Goal: Task Accomplishment & Management: Complete application form

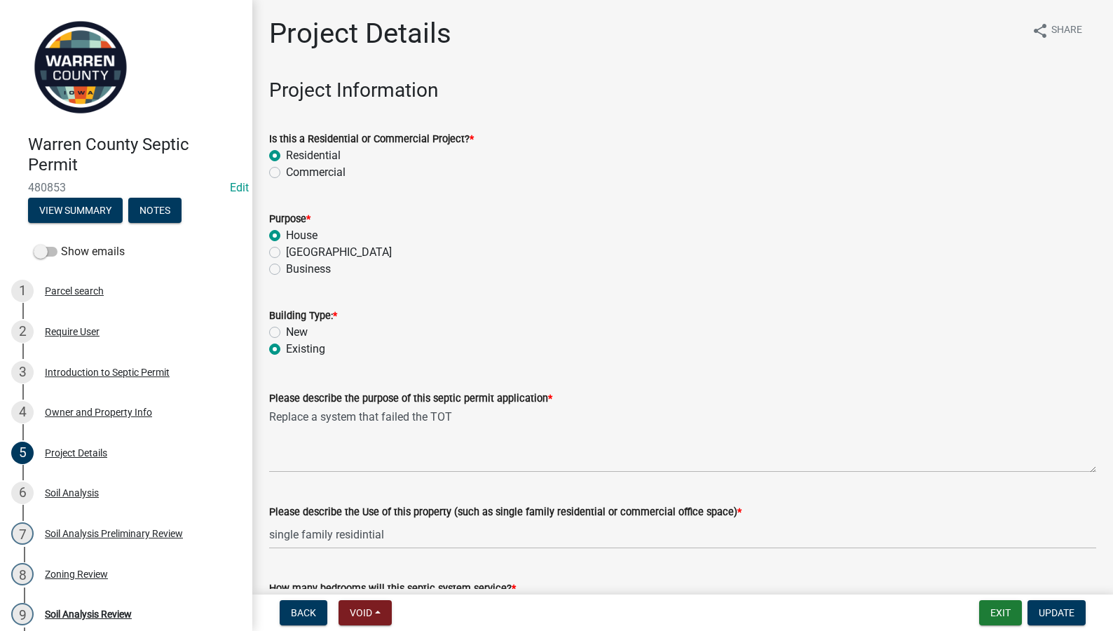
scroll to position [981, 0]
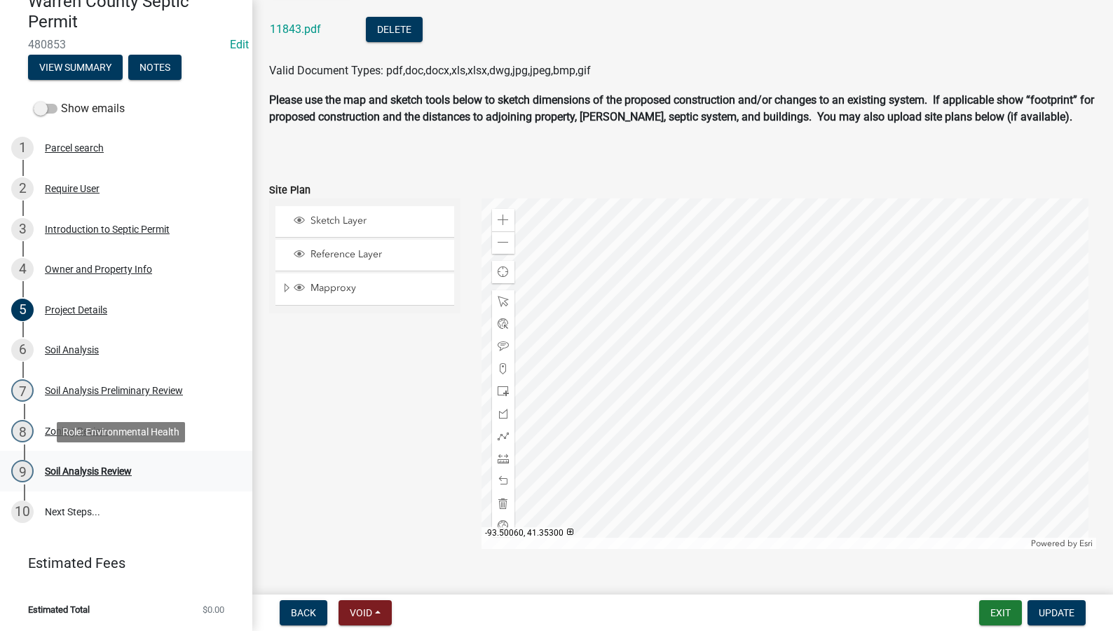
click at [75, 469] on div "Soil Analysis Review" at bounding box center [88, 471] width 87 height 10
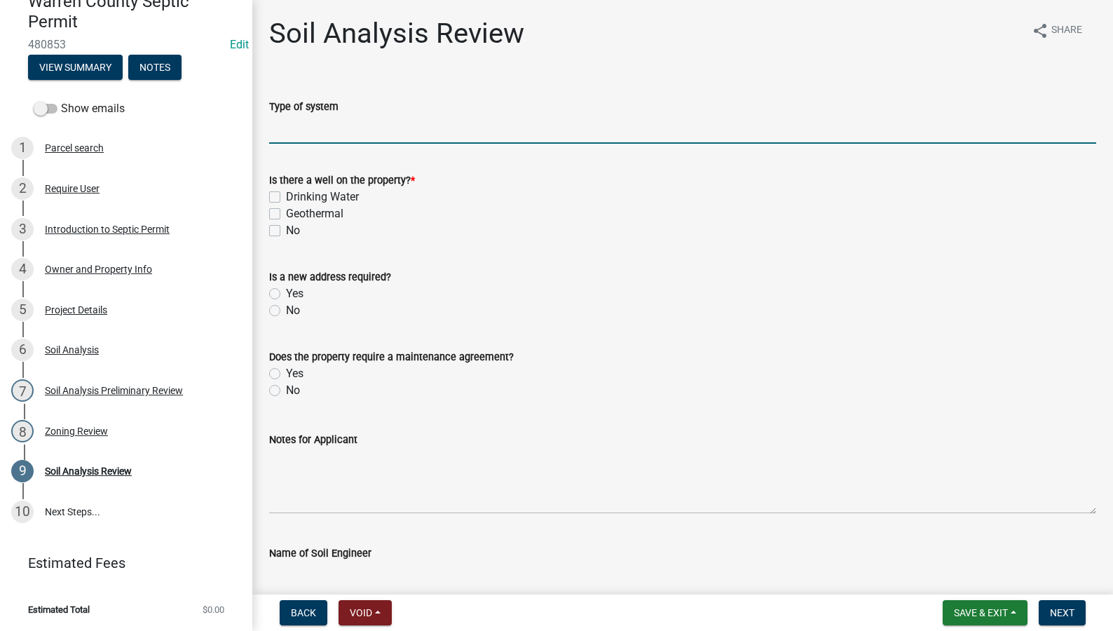
click at [351, 137] on input "Type of system" at bounding box center [682, 129] width 827 height 29
type input "Sand Filter"
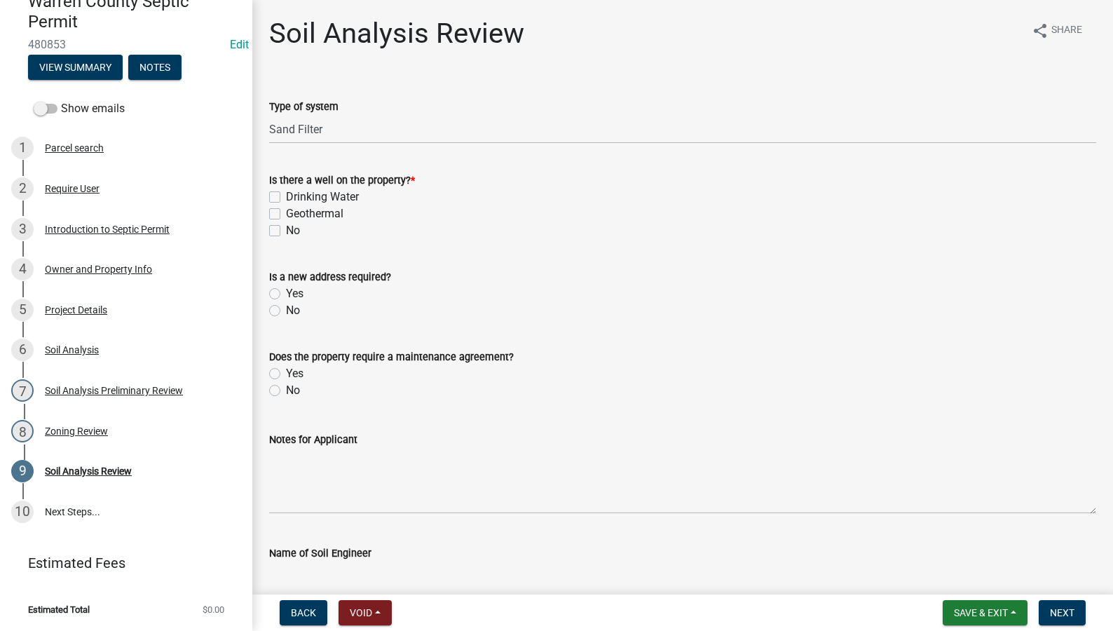
click at [286, 198] on label "Drinking Water" at bounding box center [322, 196] width 73 height 17
click at [286, 198] on input "Drinking Water" at bounding box center [290, 192] width 9 height 9
checkbox input "true"
checkbox input "false"
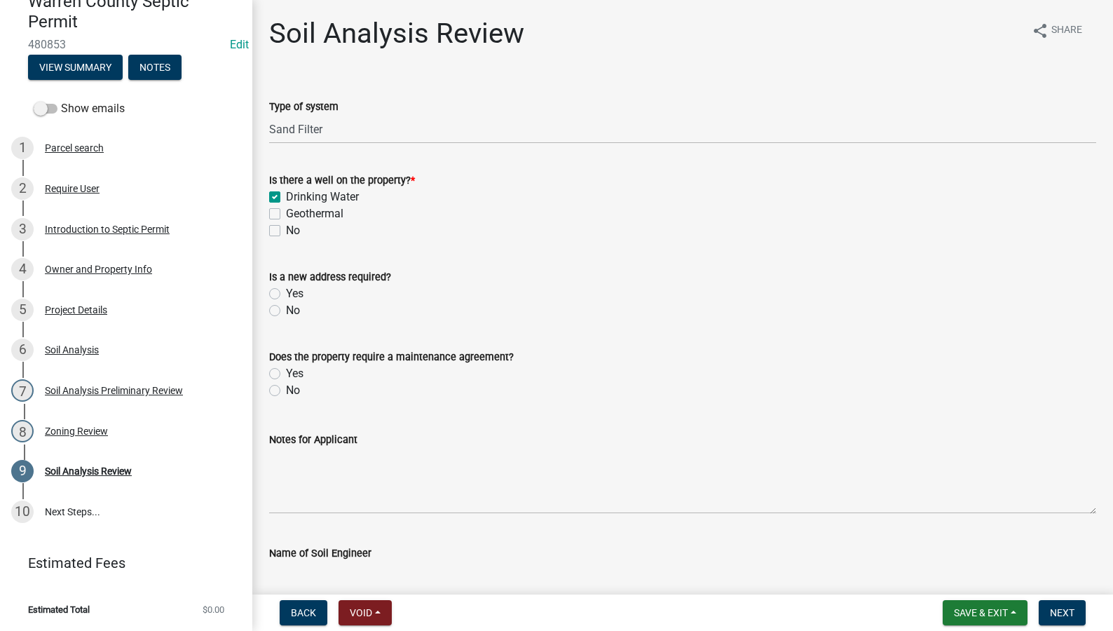
click at [286, 313] on label "No" at bounding box center [293, 310] width 14 height 17
click at [286, 311] on input "No" at bounding box center [290, 306] width 9 height 9
radio input "true"
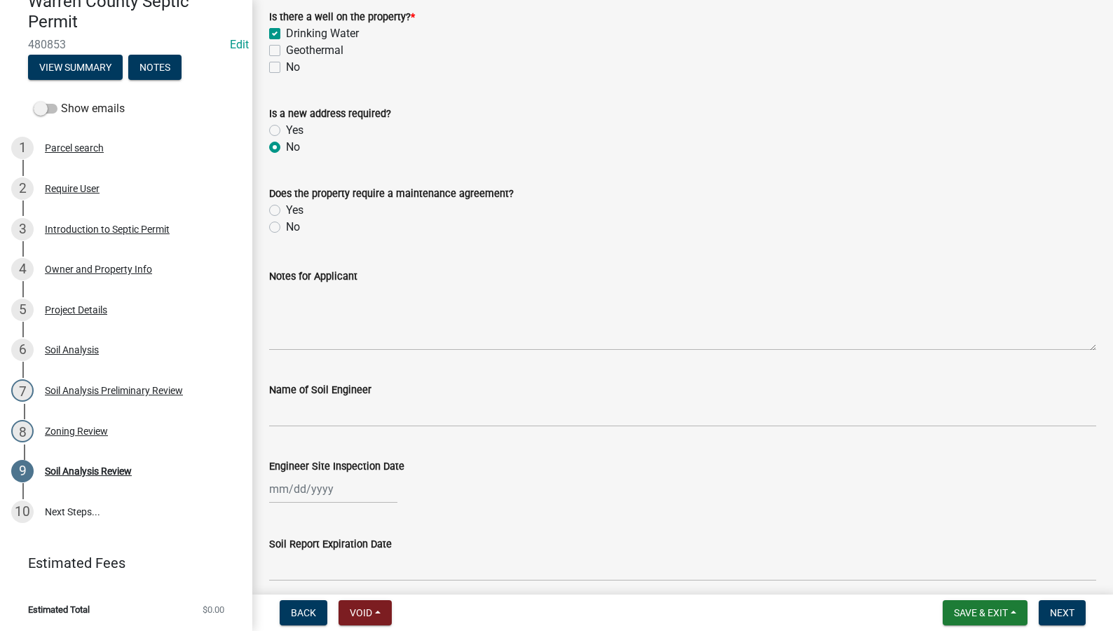
click at [286, 228] on label "No" at bounding box center [293, 227] width 14 height 17
click at [286, 228] on input "No" at bounding box center [290, 223] width 9 height 9
radio input "true"
click at [861, 230] on div "No" at bounding box center [682, 227] width 827 height 17
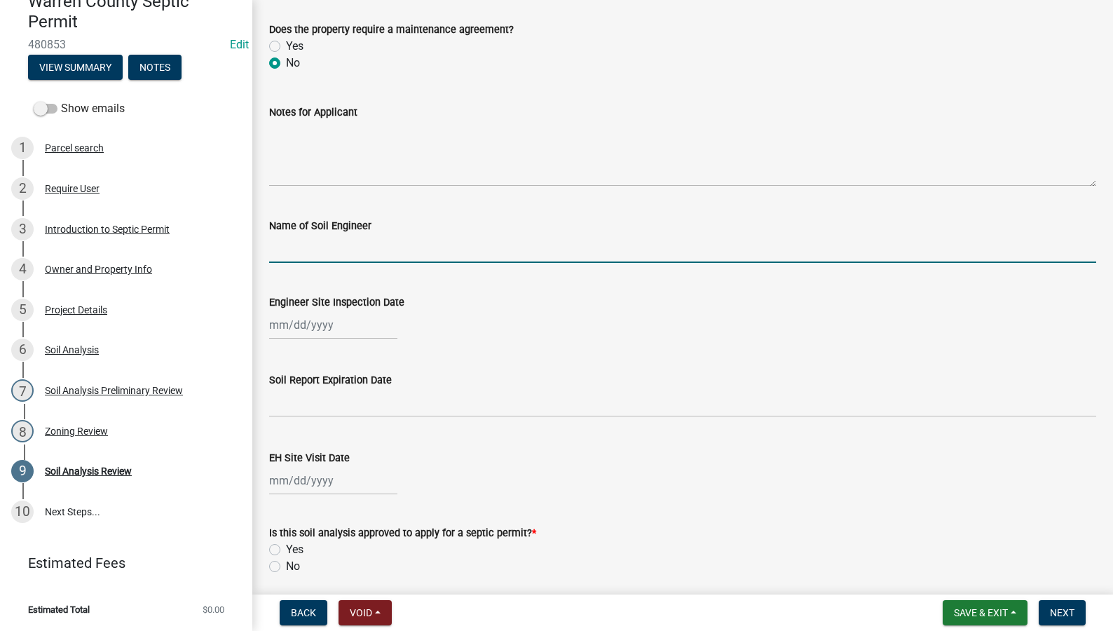
click at [353, 251] on input "Name of Soil Engineer" at bounding box center [682, 248] width 827 height 29
type input "[PERSON_NAME]"
click at [324, 329] on div at bounding box center [333, 324] width 128 height 29
select select "9"
select select "2025"
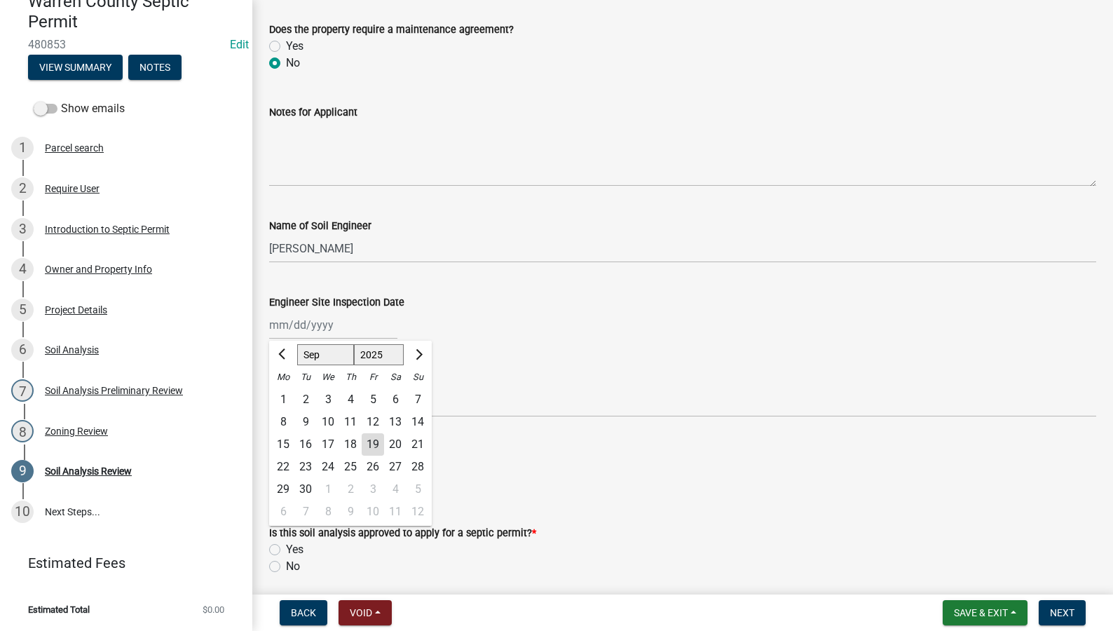
click at [352, 418] on div "11" at bounding box center [350, 422] width 22 height 22
type input "[DATE]"
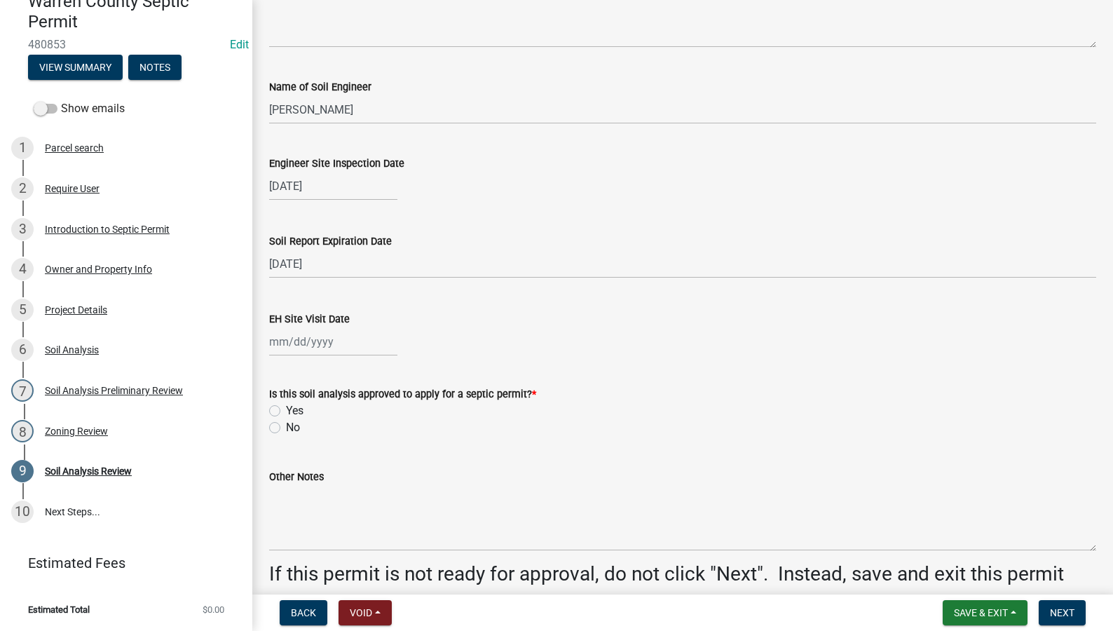
scroll to position [490, 0]
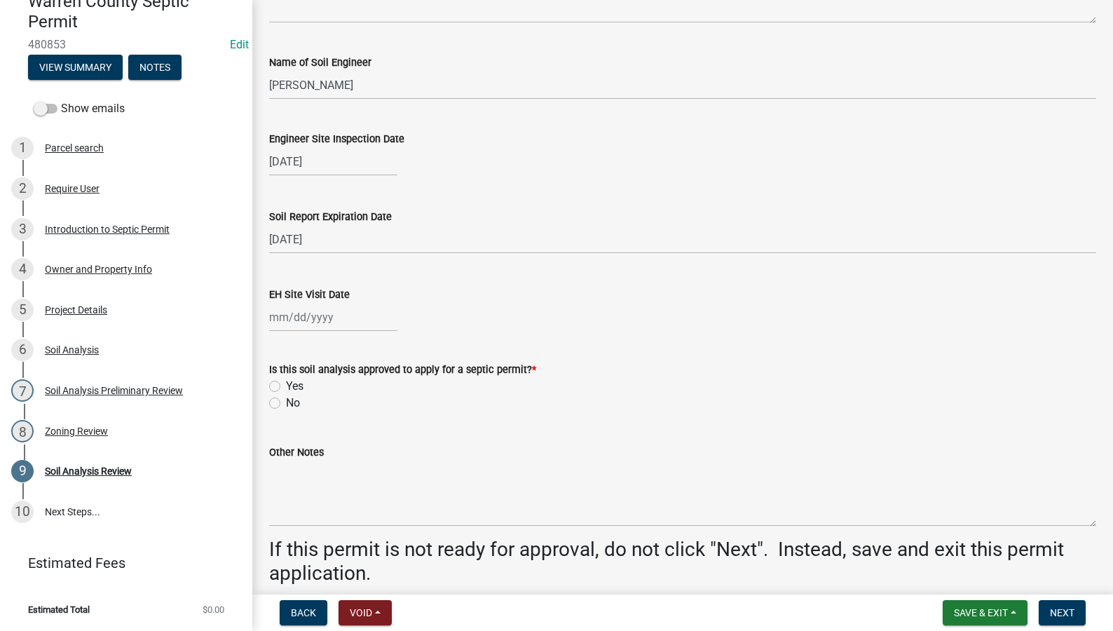
click at [294, 316] on div at bounding box center [333, 317] width 128 height 29
select select "9"
select select "2025"
click at [376, 434] on div "19" at bounding box center [373, 436] width 22 height 22
type input "[DATE]"
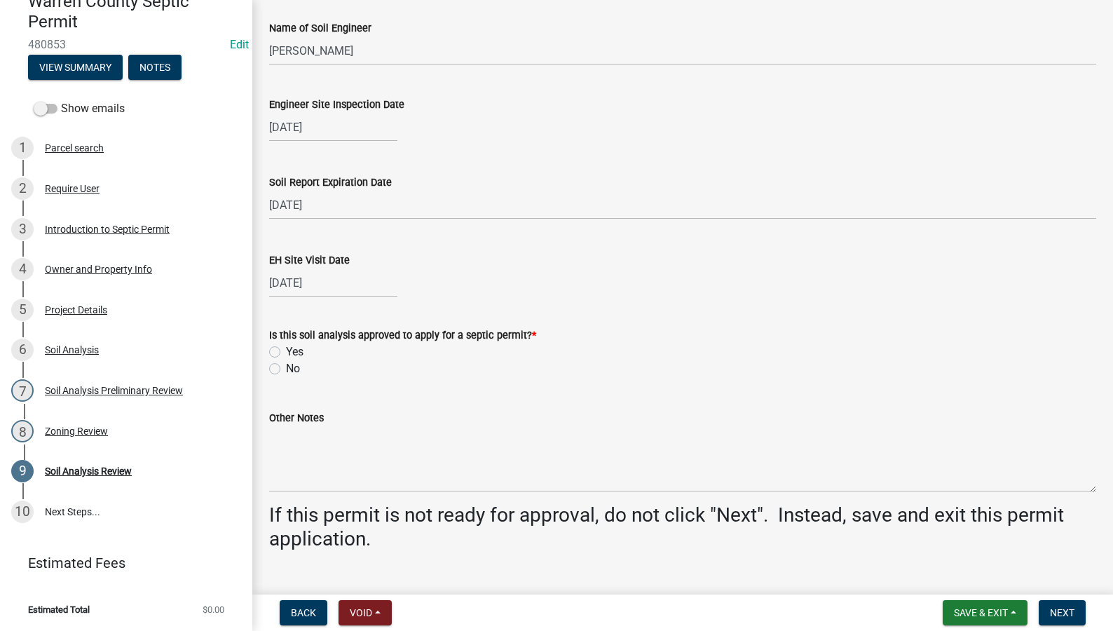
scroll to position [552, 0]
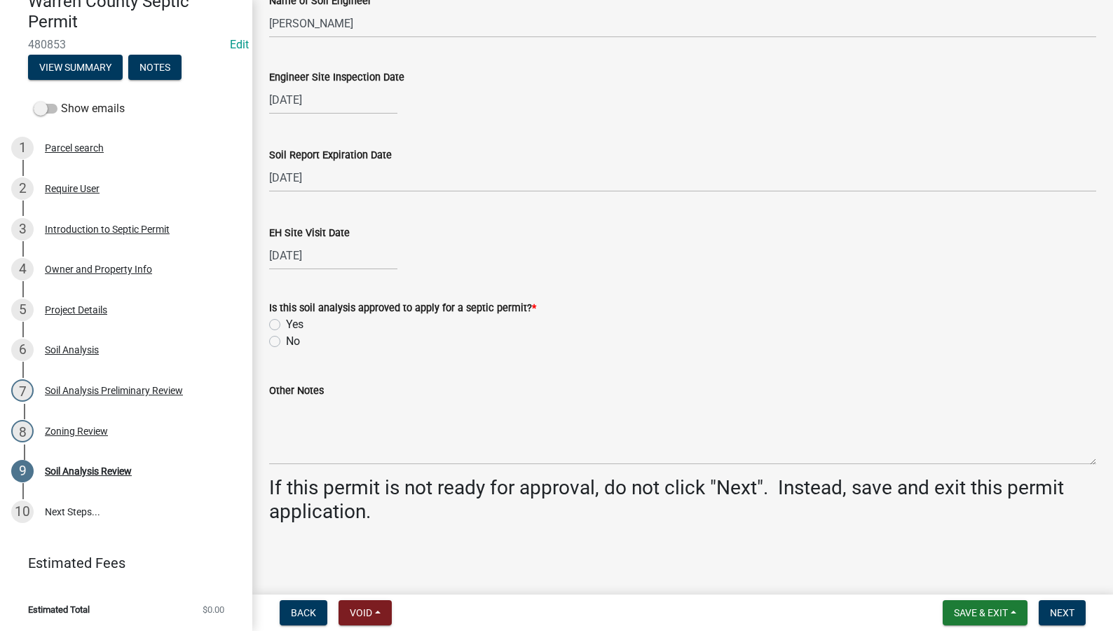
click at [286, 321] on label "Yes" at bounding box center [295, 324] width 18 height 17
click at [286, 321] on input "Yes" at bounding box center [290, 320] width 9 height 9
radio input "true"
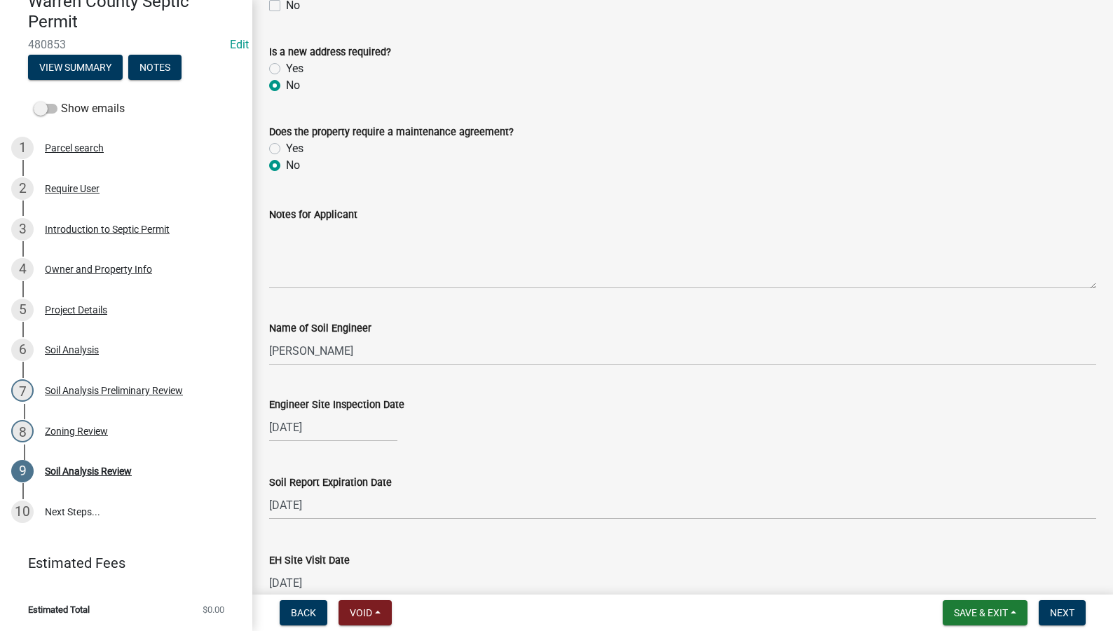
scroll to position [0, 0]
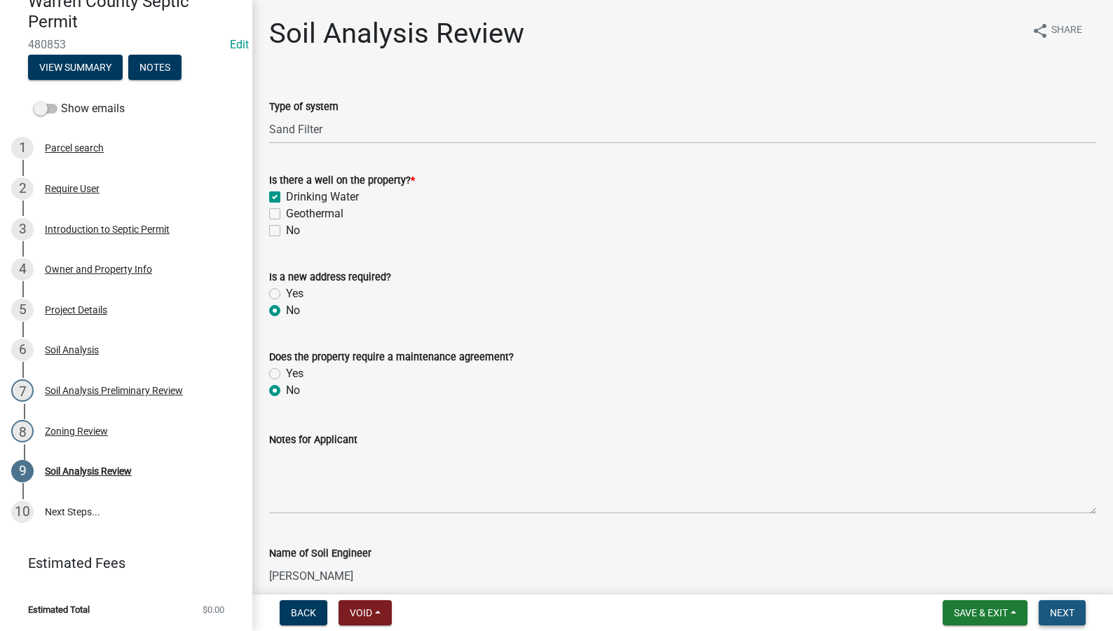
click at [1052, 612] on span "Next" at bounding box center [1061, 612] width 25 height 11
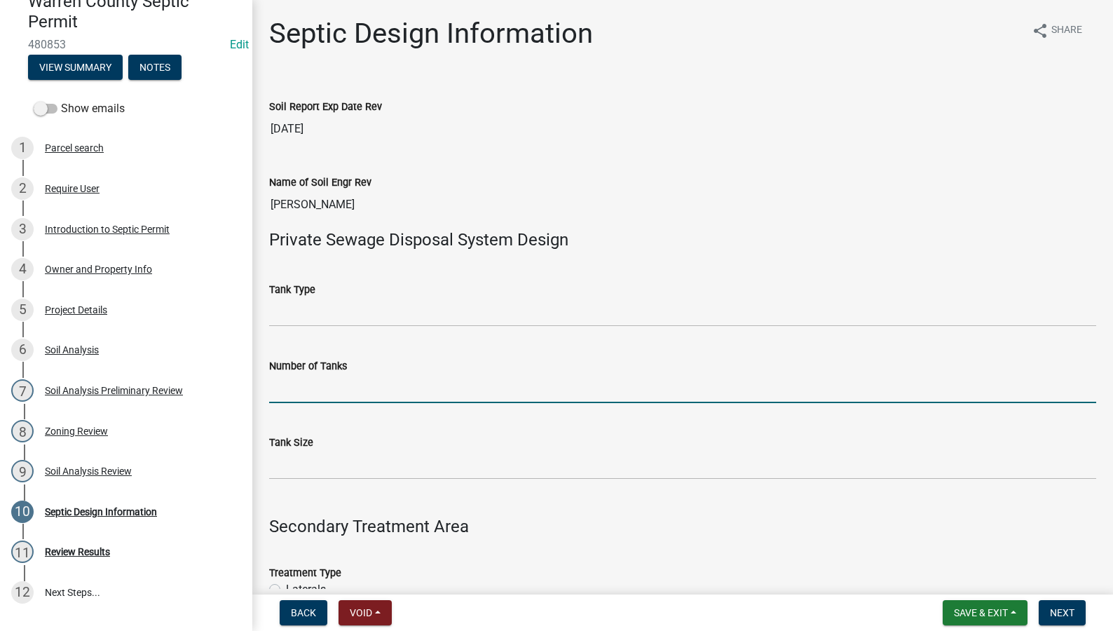
click at [368, 394] on input "Number of Tanks" at bounding box center [682, 388] width 827 height 29
type input "1"
click at [264, 467] on div "Tank Size" at bounding box center [683, 446] width 848 height 65
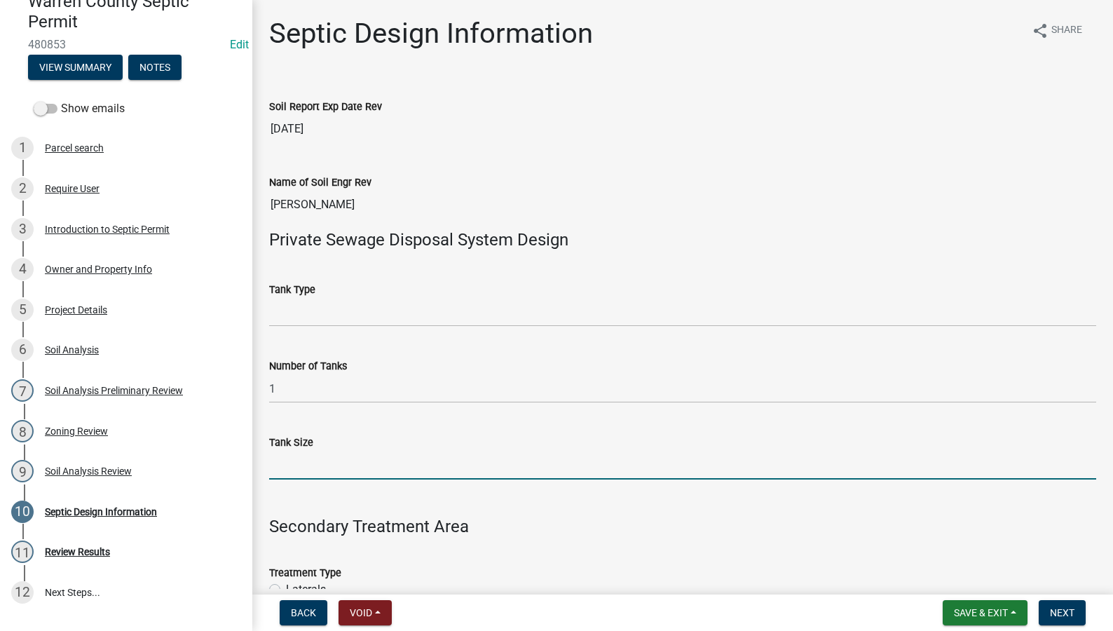
click at [272, 463] on input "Tank Size" at bounding box center [682, 464] width 827 height 29
type input "1250"
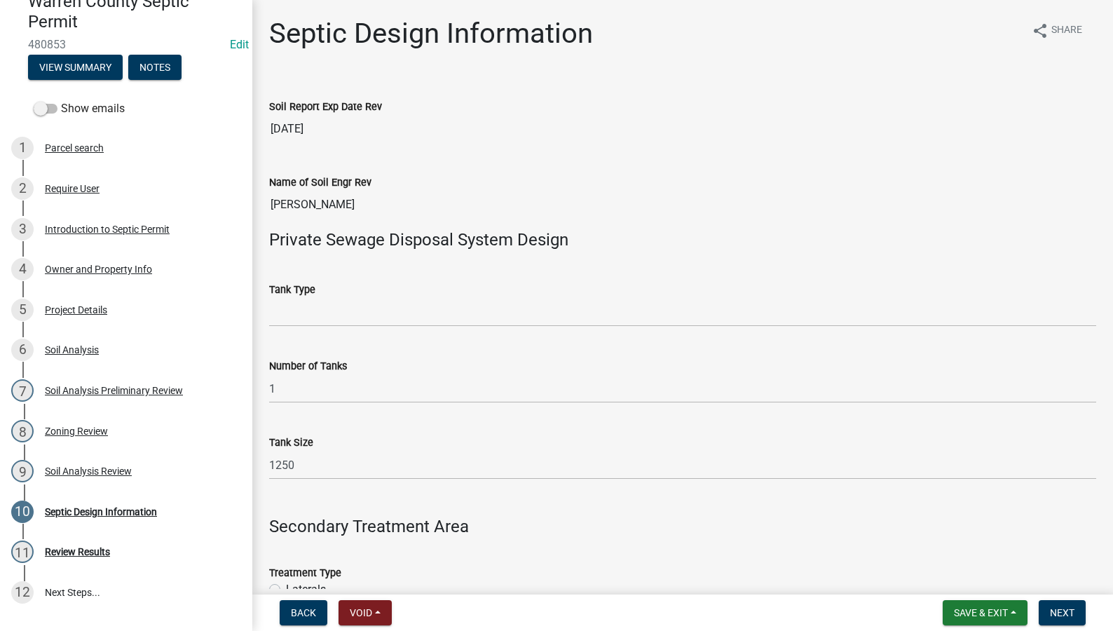
drag, startPoint x: 906, startPoint y: 290, endPoint x: 897, endPoint y: 295, distance: 9.7
click at [906, 290] on div "Tank Type" at bounding box center [682, 289] width 827 height 17
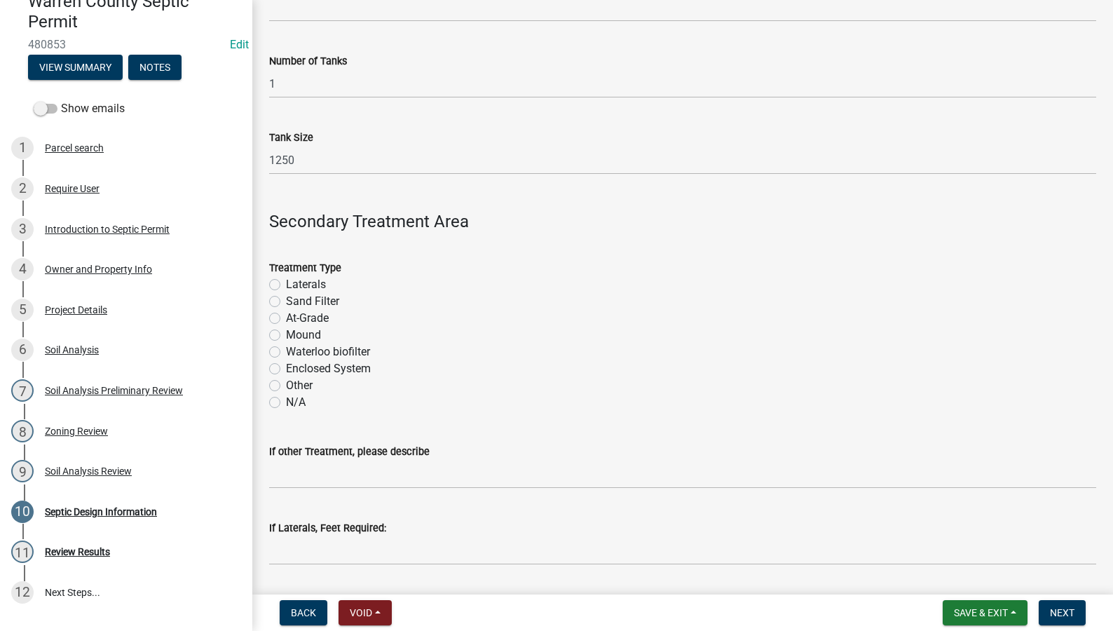
scroll to position [327, 0]
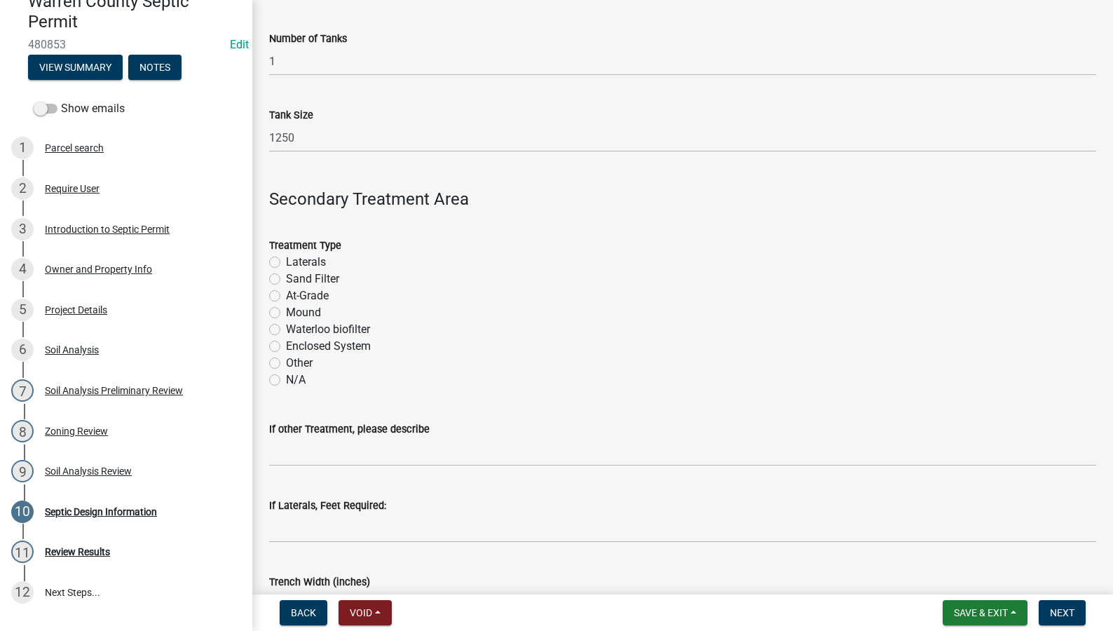
click at [286, 280] on label "Sand Filter" at bounding box center [312, 278] width 53 height 17
click at [286, 280] on input "Sand Filter" at bounding box center [290, 274] width 9 height 9
radio input "true"
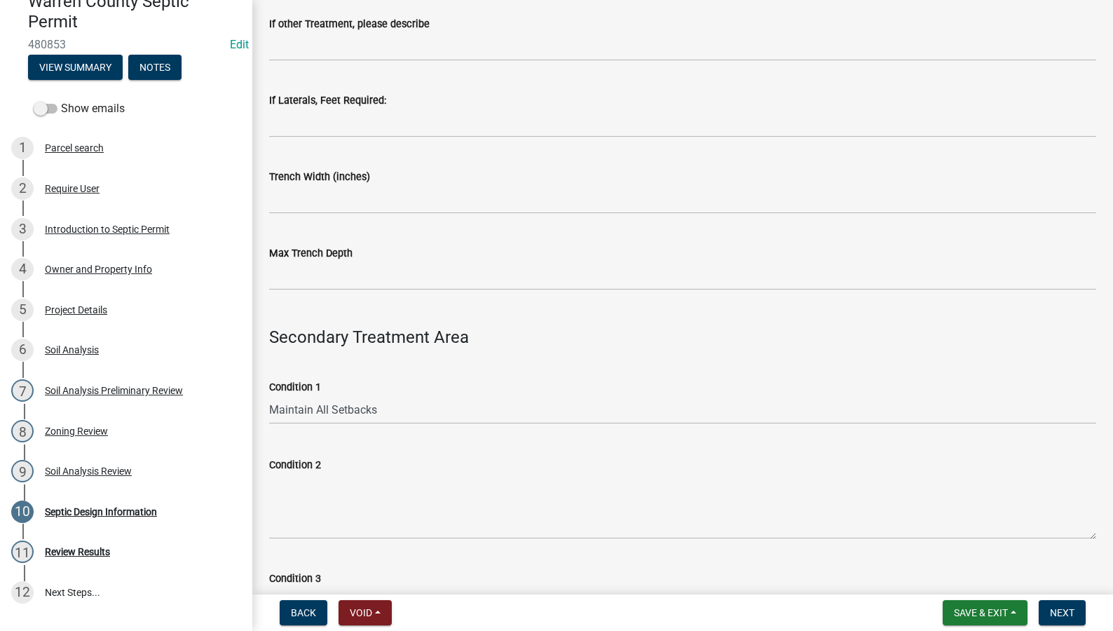
scroll to position [818, 0]
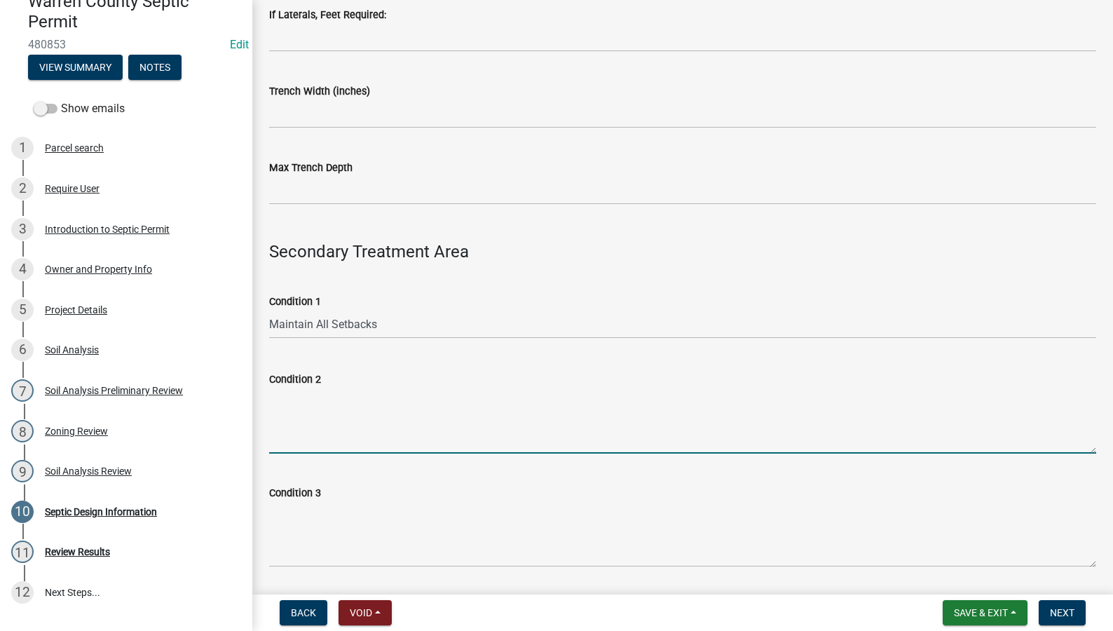
click at [335, 404] on textarea "Condition 2" at bounding box center [682, 420] width 827 height 66
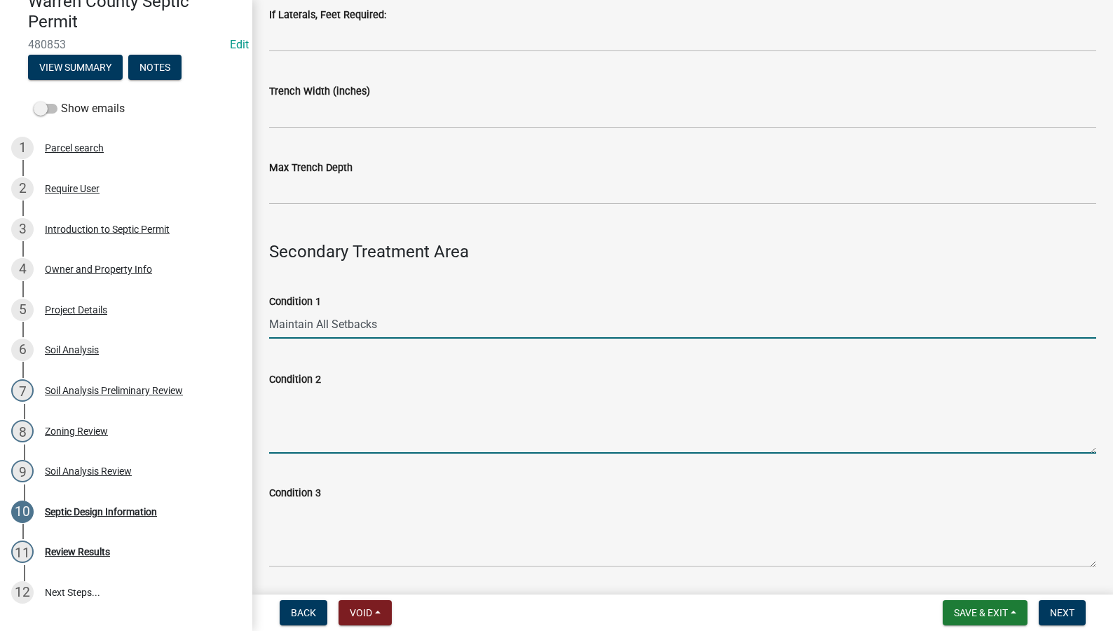
click at [528, 317] on input "Maintain All Setbacks" at bounding box center [682, 324] width 827 height 29
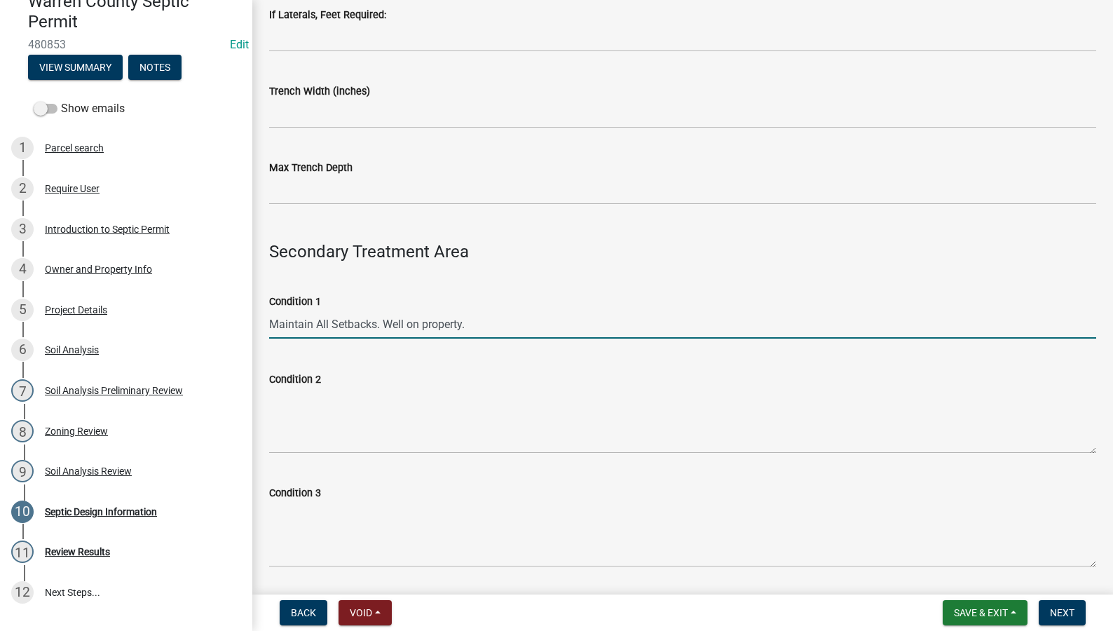
type input "Maintain All Setbacks. Well on property."
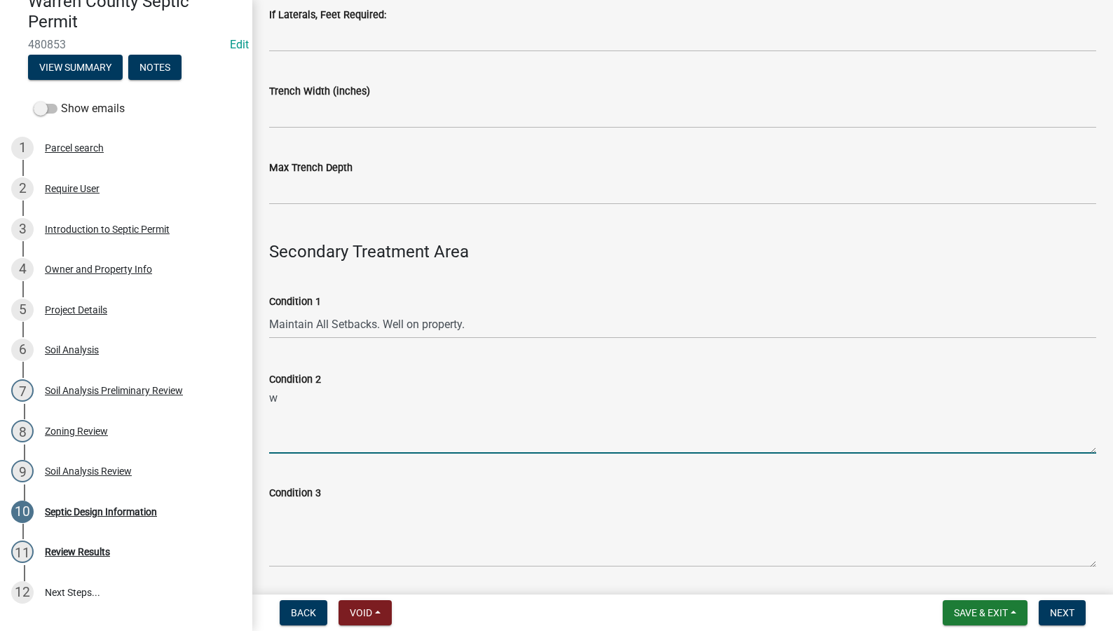
click at [316, 405] on textarea "w" at bounding box center [682, 420] width 827 height 66
click at [317, 404] on textarea "w" at bounding box center [682, 420] width 827 height 66
paste textarea "Schedule 40 plastic pipe or EPS aggregate is required."
click at [273, 394] on textarea "Schedule 40 plastic pipe or EPS aggregate is required." at bounding box center [682, 420] width 827 height 66
click at [270, 408] on textarea "Schedule 40 plastic pipe or EPS aggregate is required." at bounding box center [682, 420] width 827 height 66
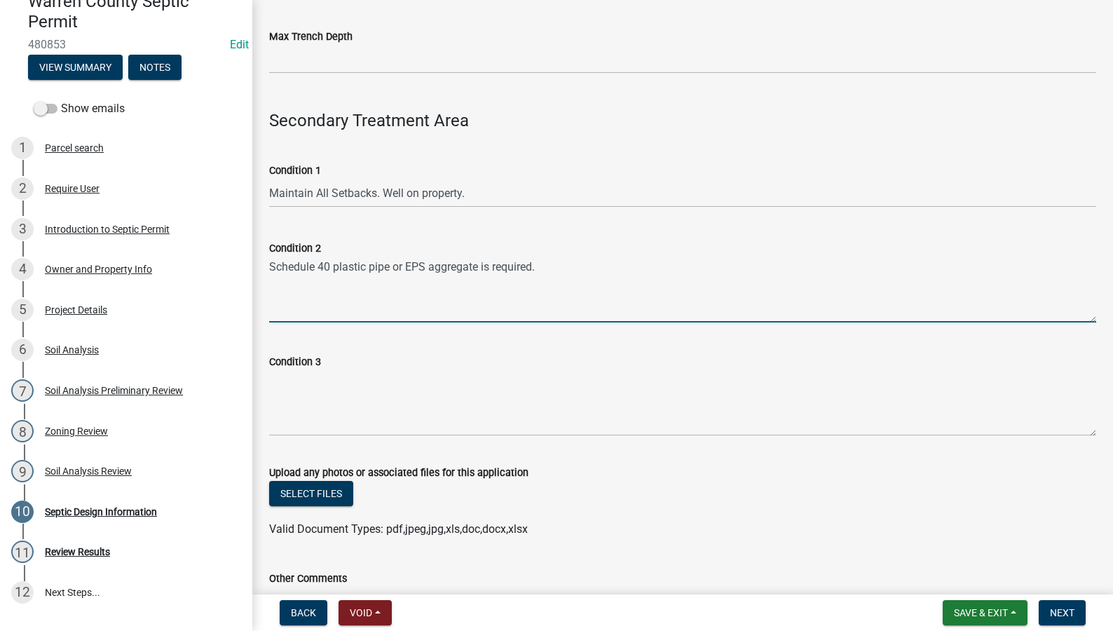
scroll to position [993, 0]
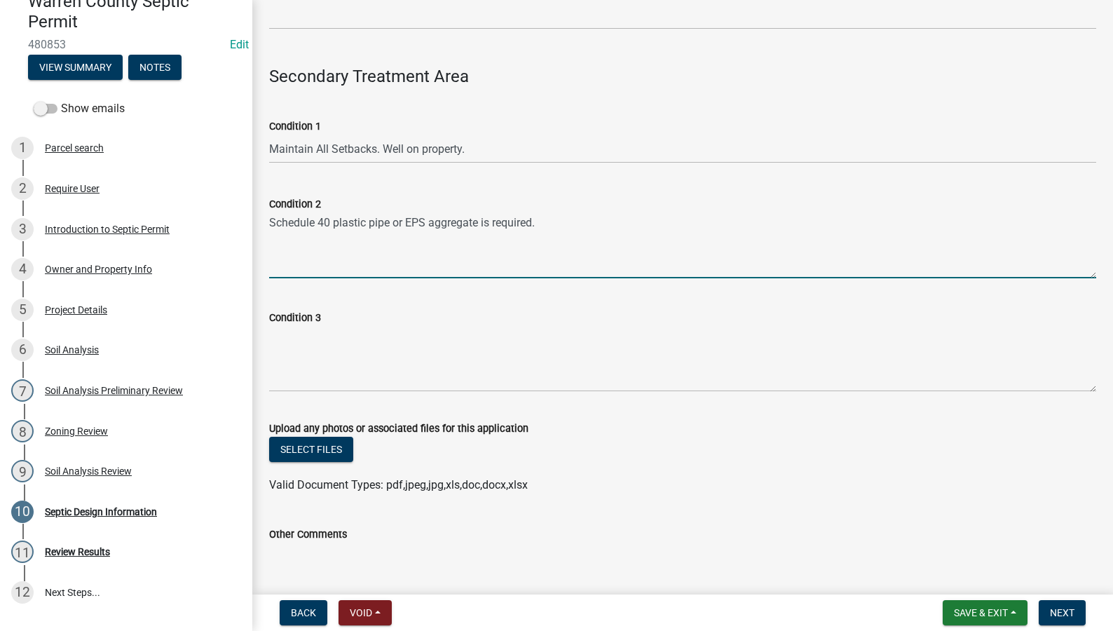
type textarea "Schedule 40 plastic pipe or EPS aggregate is required."
click at [326, 354] on textarea "Condition 3" at bounding box center [682, 359] width 827 height 66
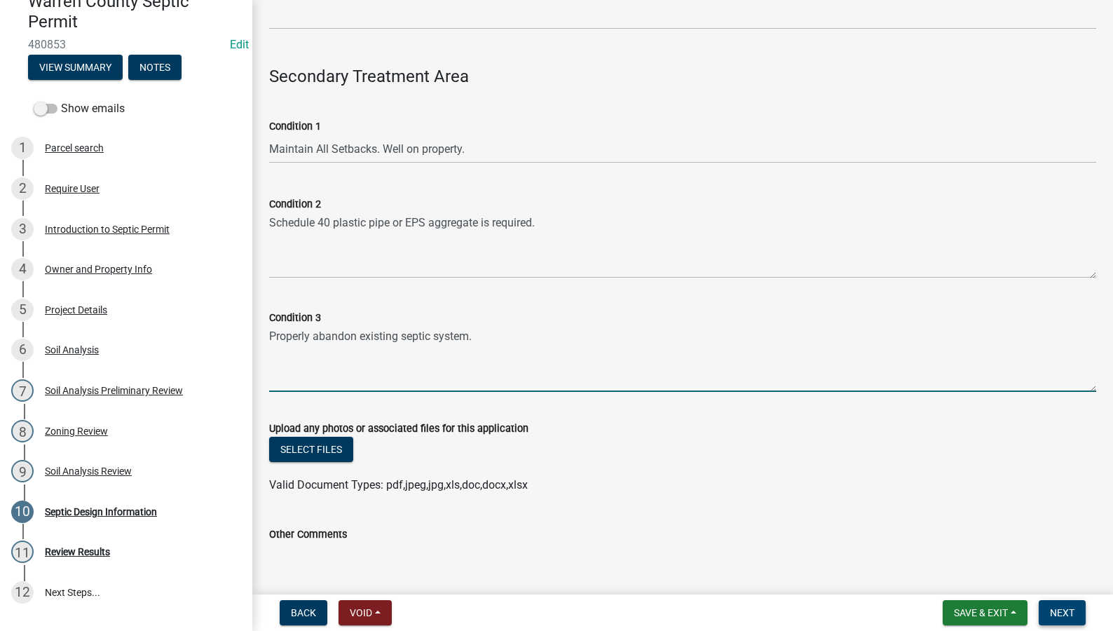
type textarea "Properly abandon existing septic system."
click at [1054, 607] on span "Next" at bounding box center [1061, 612] width 25 height 11
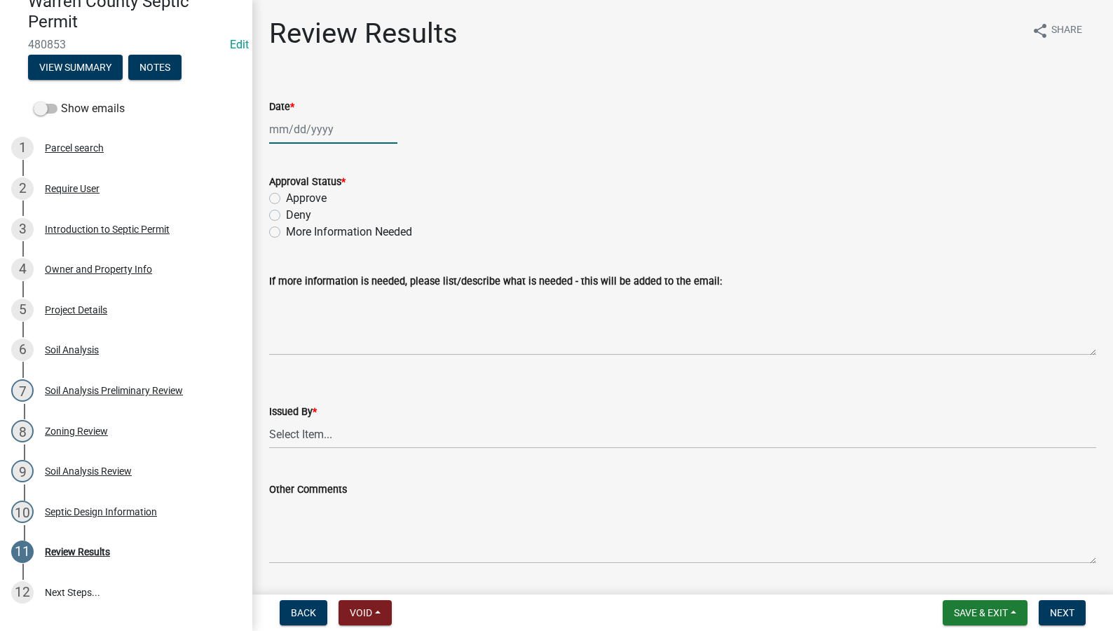
click at [322, 137] on div at bounding box center [333, 129] width 128 height 29
select select "9"
select select "2025"
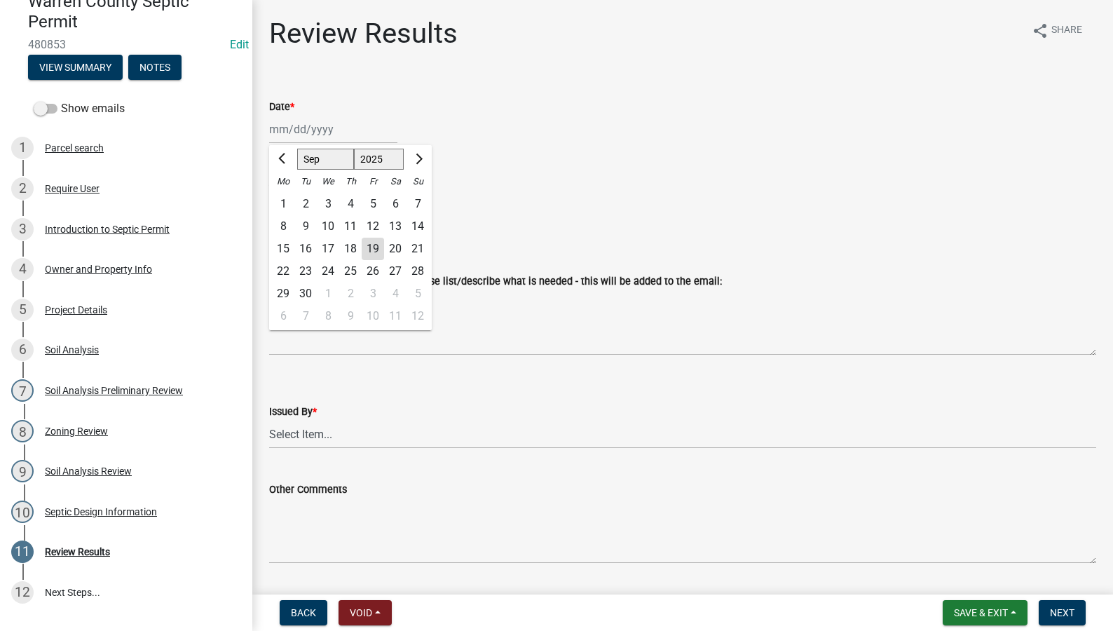
click at [373, 248] on div "19" at bounding box center [373, 249] width 22 height 22
type input "[DATE]"
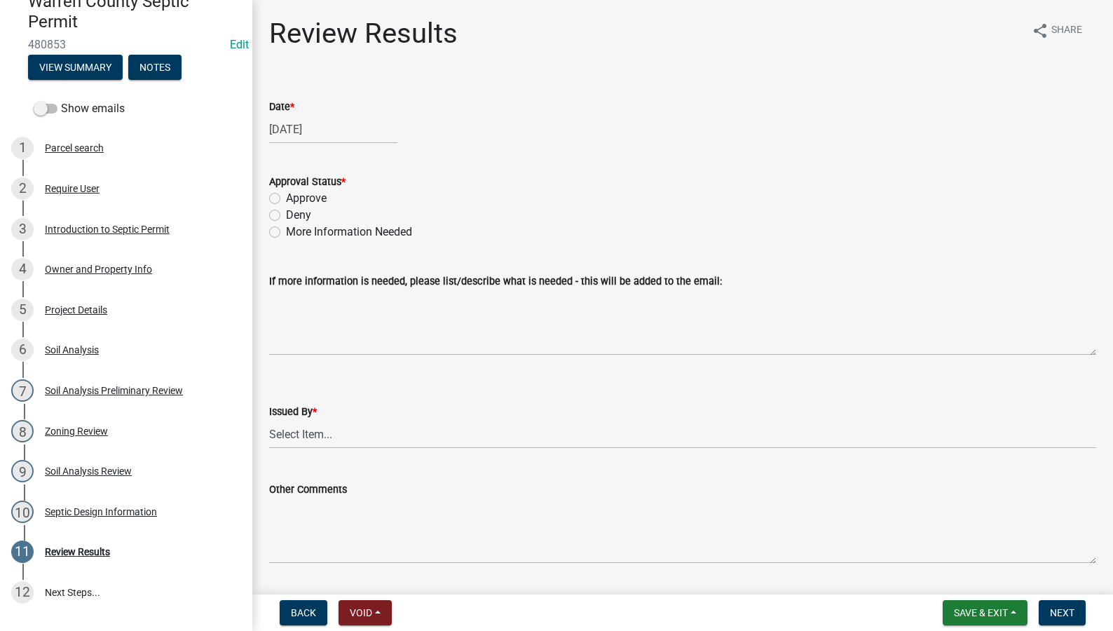
click at [286, 198] on label "Approve" at bounding box center [306, 198] width 41 height 17
click at [286, 198] on input "Approve" at bounding box center [290, 194] width 9 height 9
radio input "true"
click at [316, 438] on select "Select Item... [PERSON_NAME] Till [PERSON_NAME]" at bounding box center [682, 434] width 827 height 29
click at [269, 420] on select "Select Item... [PERSON_NAME] Till [PERSON_NAME]" at bounding box center [682, 434] width 827 height 29
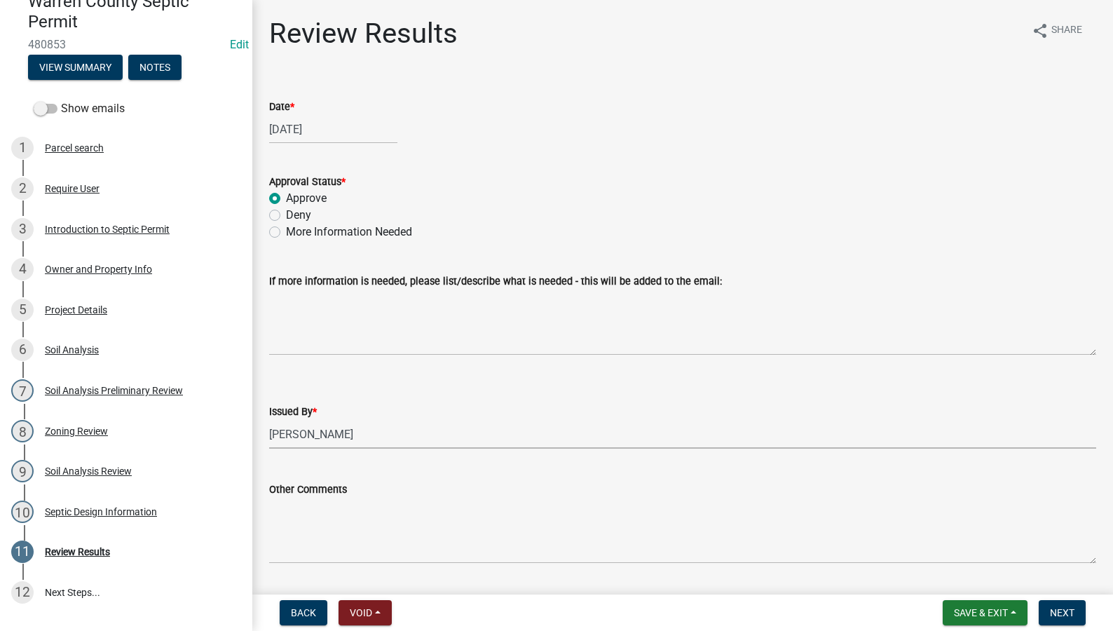
select select "2f6c2d72-ab04-4add-87ae-7a9750ff19b9"
click at [1056, 607] on span "Next" at bounding box center [1061, 612] width 25 height 11
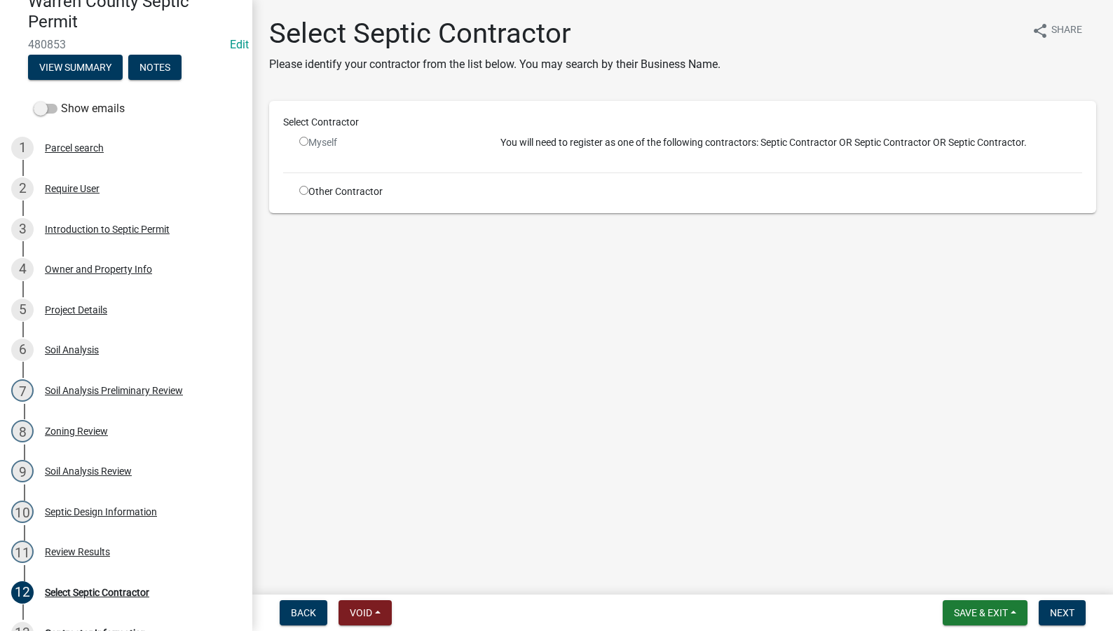
click at [300, 133] on div "Select Contractor" at bounding box center [683, 125] width 820 height 20
click at [303, 143] on input "radio" at bounding box center [303, 141] width 9 height 9
radio input "false"
click at [306, 196] on div "Other Contractor" at bounding box center [389, 191] width 201 height 15
click at [305, 192] on input "radio" at bounding box center [303, 190] width 9 height 9
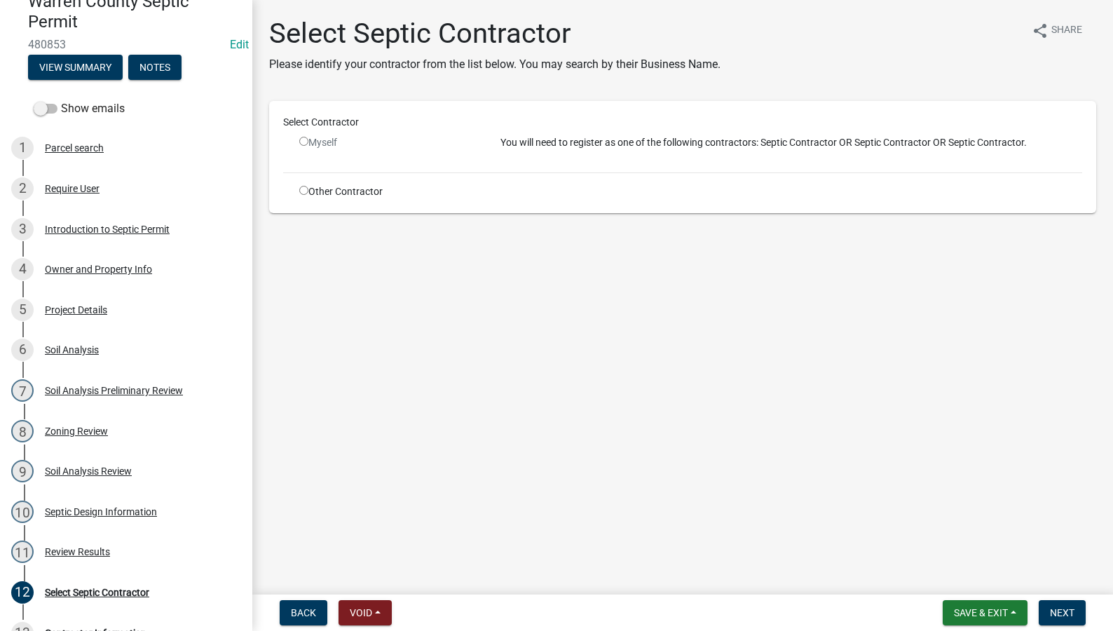
radio input "true"
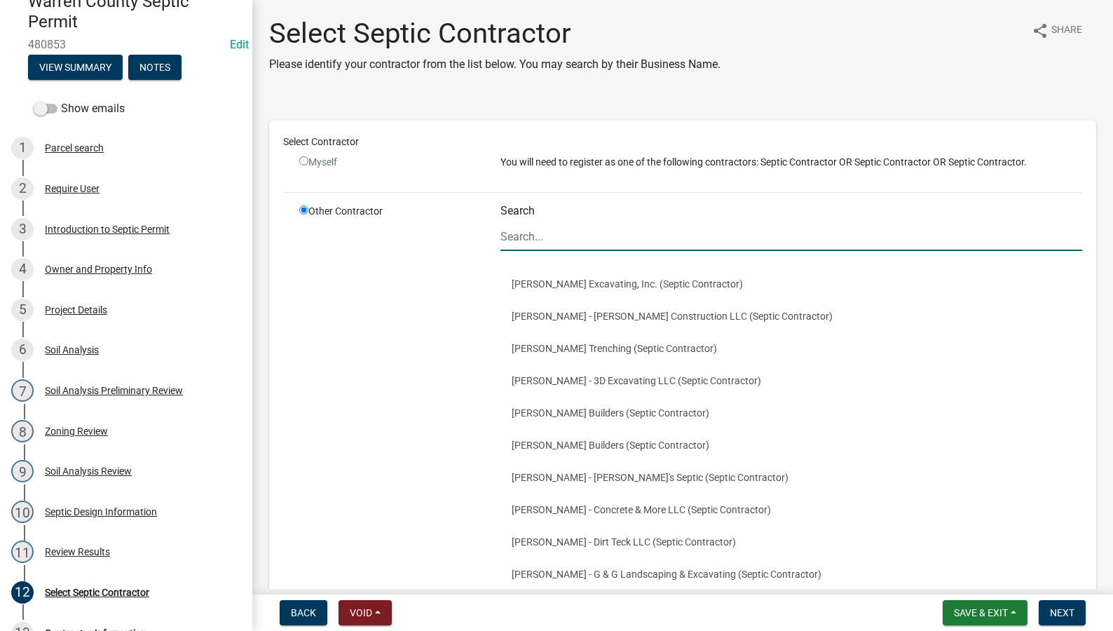
click at [546, 234] on input "Search" at bounding box center [790, 236] width 581 height 29
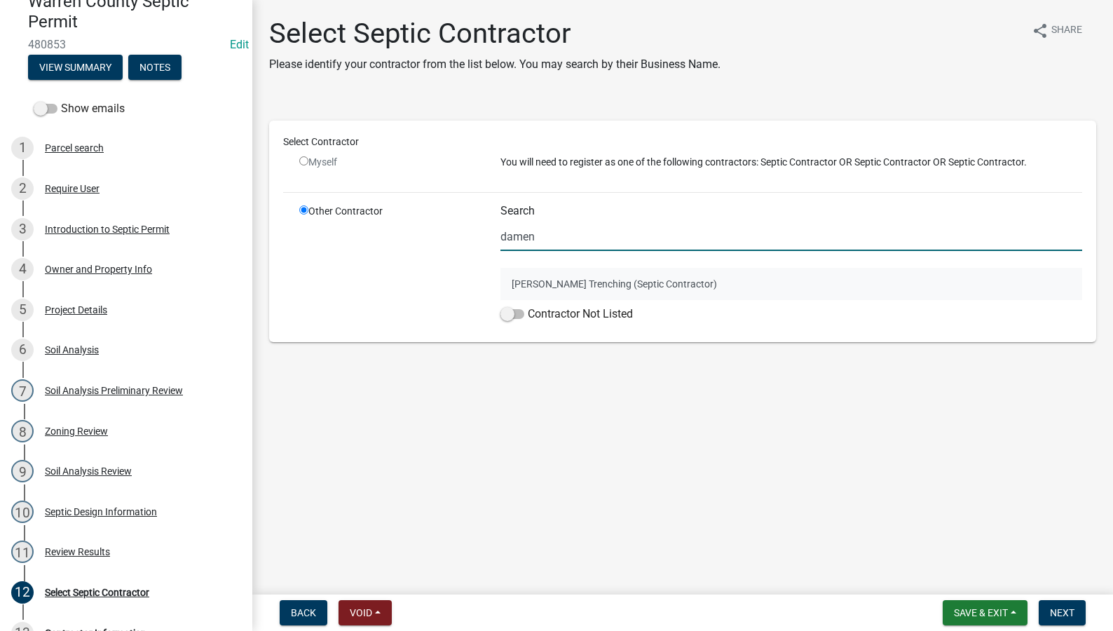
type input "damen"
click at [592, 288] on button "[PERSON_NAME] Trenching (Septic Contractor)" at bounding box center [790, 284] width 581 height 32
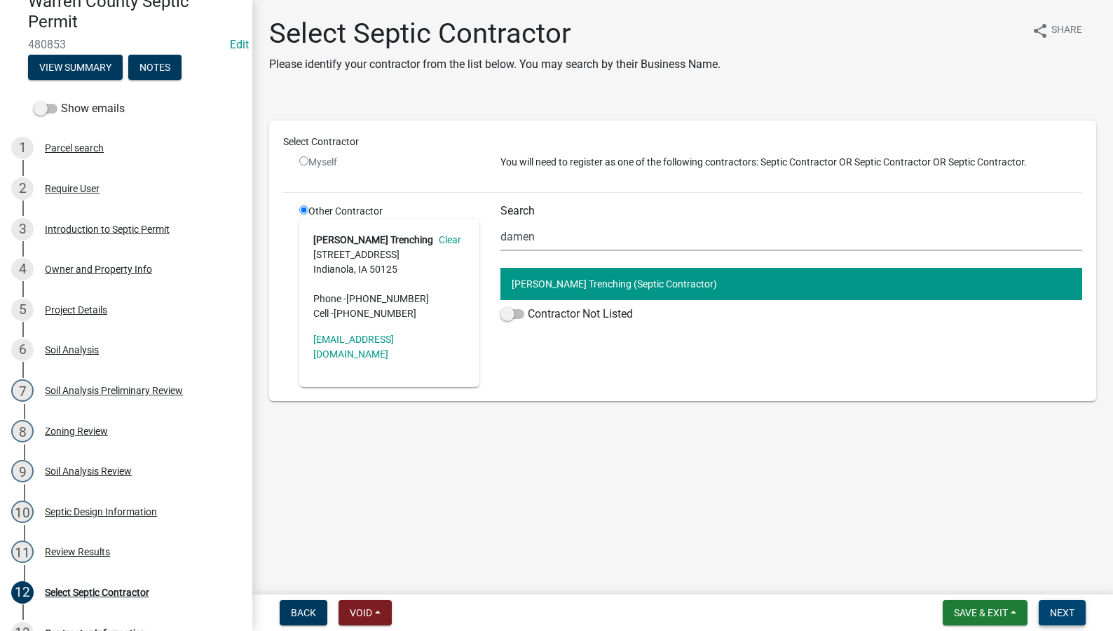
click at [1054, 607] on span "Next" at bounding box center [1061, 612] width 25 height 11
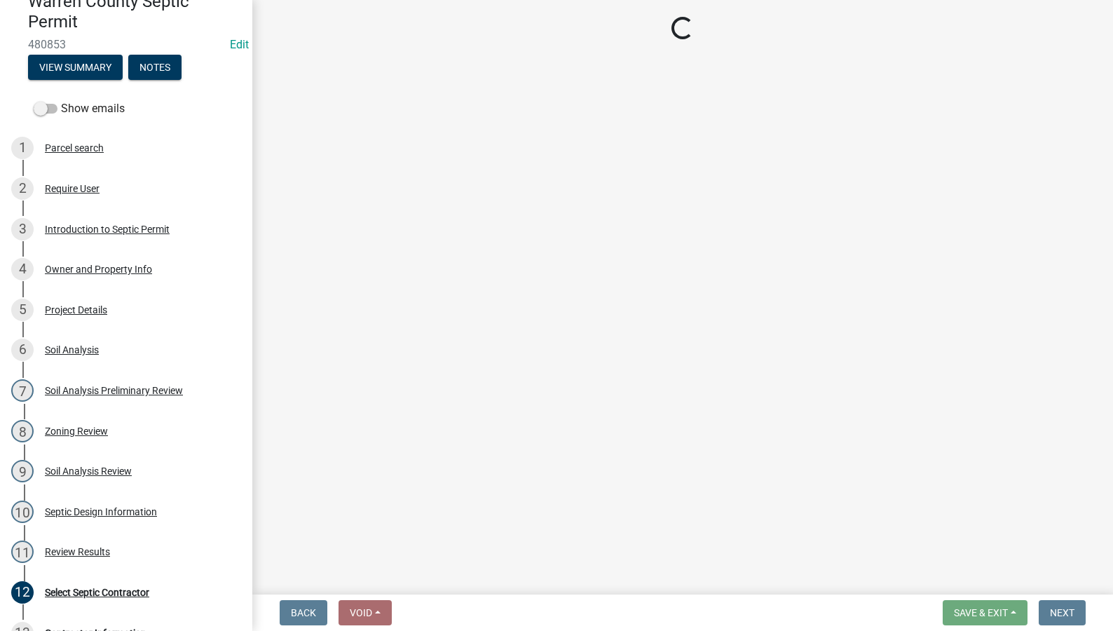
select select "3: 3"
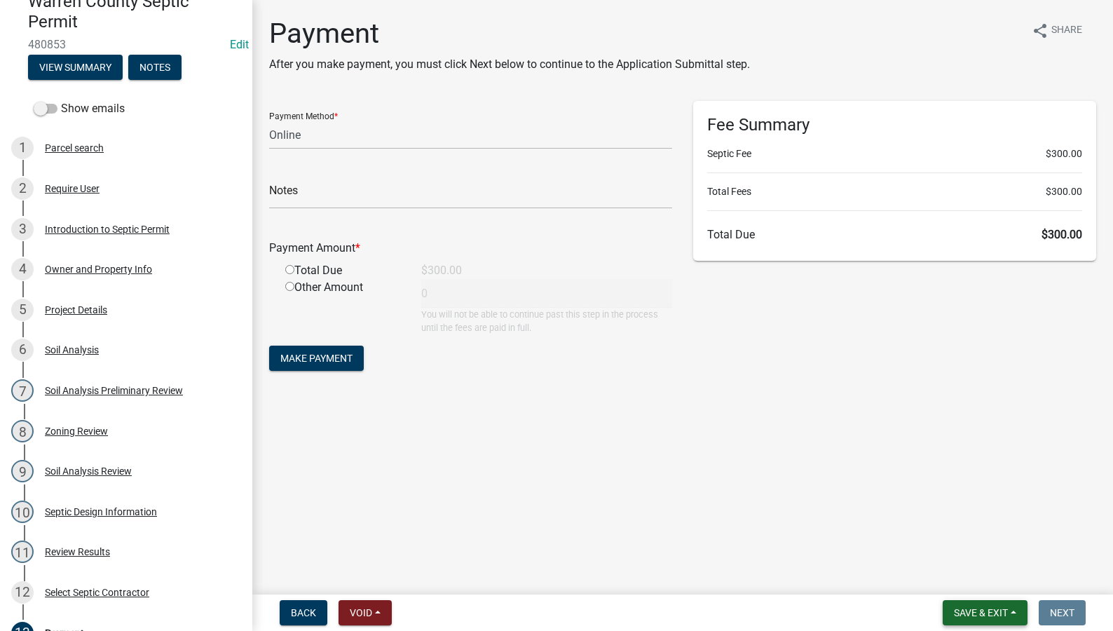
click at [958, 617] on span "Save & Exit" at bounding box center [981, 612] width 54 height 11
click at [956, 574] on button "Save & Exit" at bounding box center [971, 576] width 112 height 34
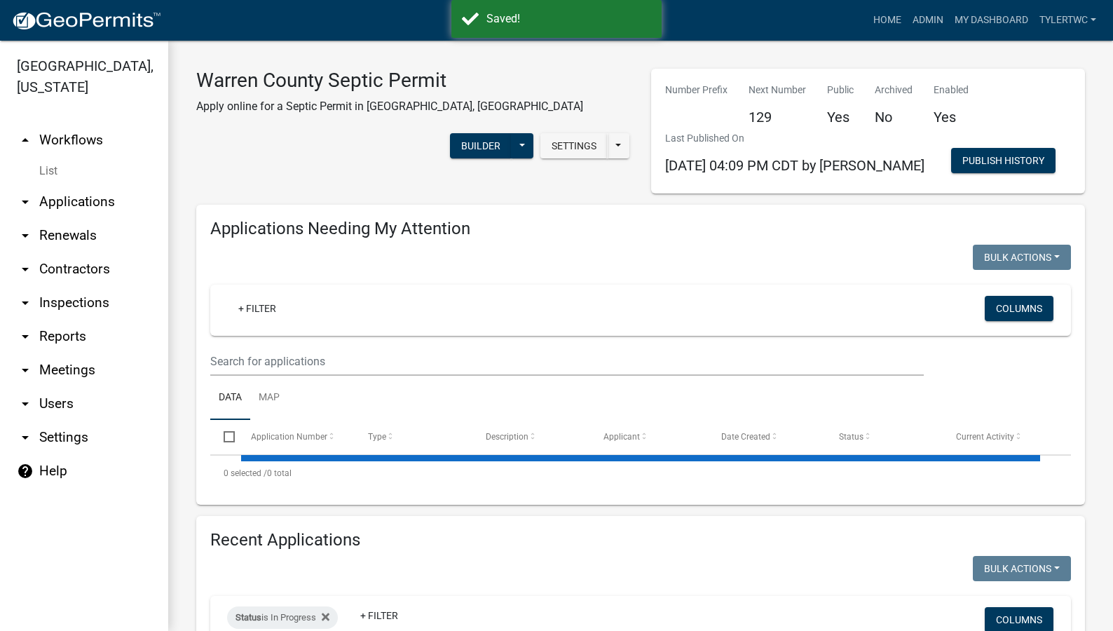
select select "2: 50"
select select "3: 100"
